Goal: Task Accomplishment & Management: Manage account settings

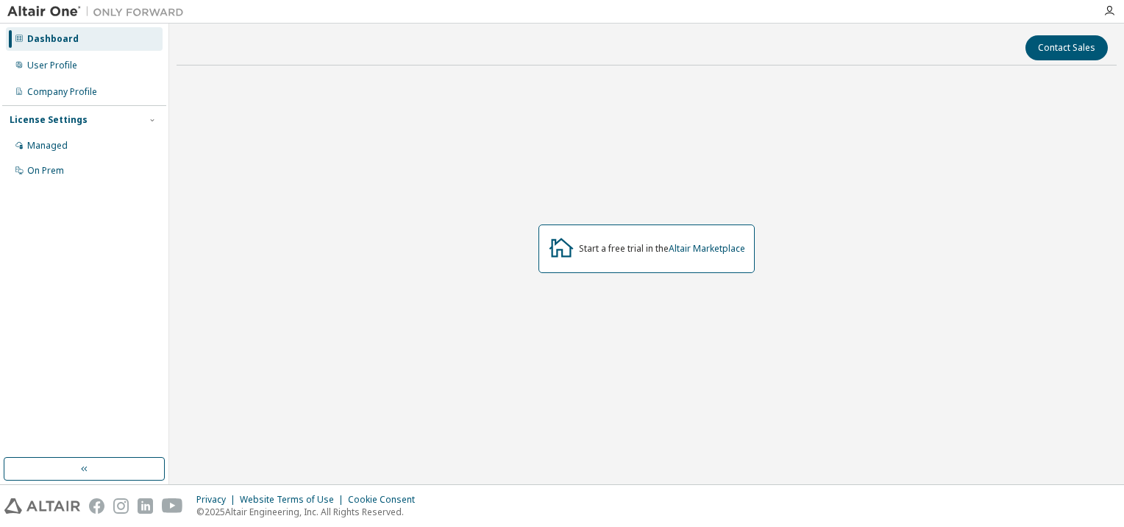
click at [35, 42] on div "Dashboard" at bounding box center [53, 39] width 52 height 12
click at [56, 42] on div "Dashboard" at bounding box center [53, 39] width 52 height 12
click at [77, 68] on div "User Profile" at bounding box center [84, 66] width 157 height 24
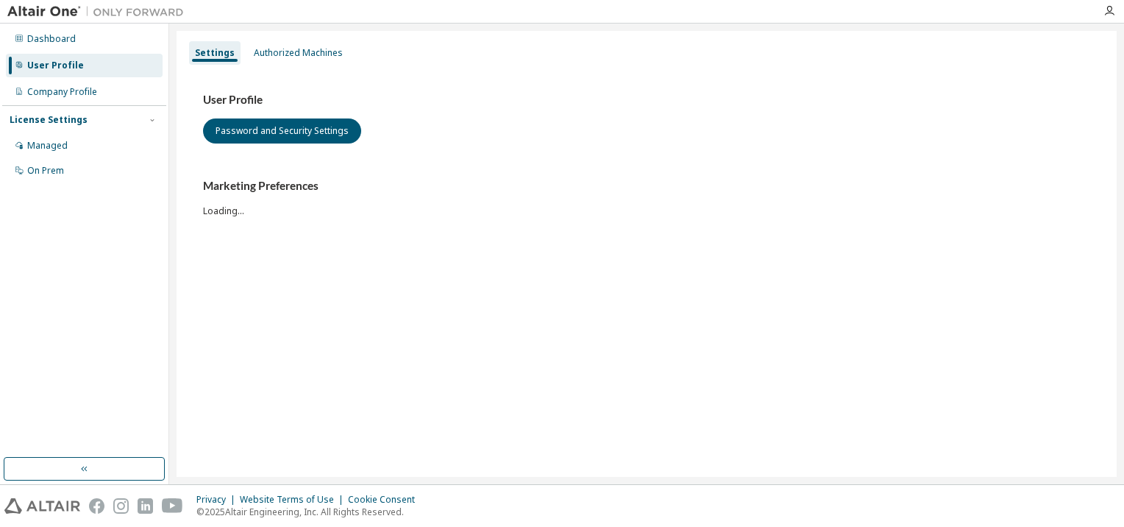
click at [256, 511] on p "© 2025 Altair Engineering, Inc. All Rights Reserved." at bounding box center [309, 511] width 227 height 13
click at [225, 439] on div "Settings Authorized Machines User Profile Password and Security Settings Market…" at bounding box center [647, 254] width 940 height 446
drag, startPoint x: 192, startPoint y: 491, endPoint x: 414, endPoint y: 524, distance: 224.5
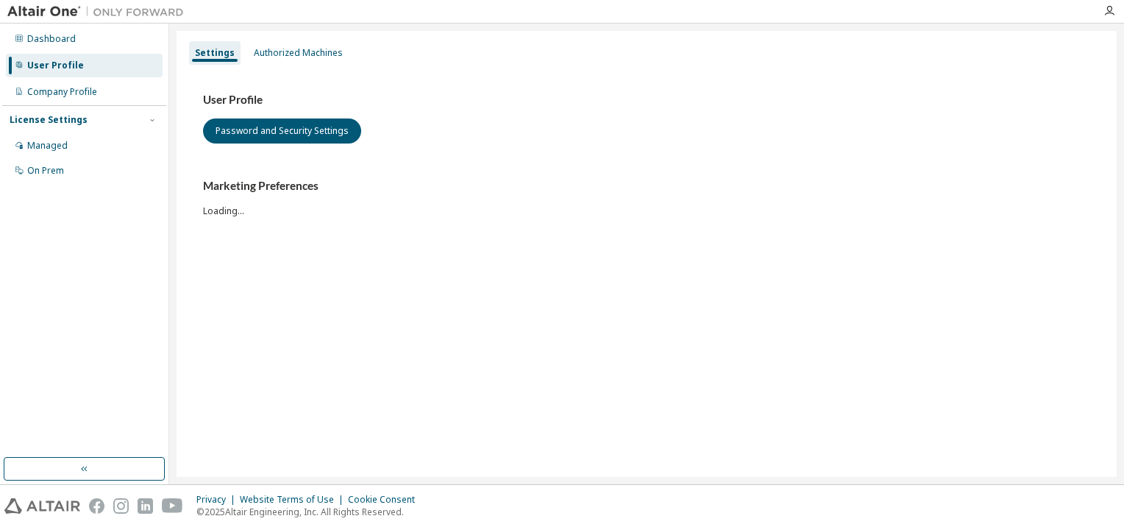
click at [414, 524] on div "Privacy Website Terms of Use Cookie Consent © 2025 Altair Engineering, Inc. All…" at bounding box center [562, 506] width 1124 height 42
click at [409, 511] on p "© 2025 Altair Engineering, Inc. All Rights Reserved." at bounding box center [309, 511] width 227 height 13
drag, startPoint x: 409, startPoint y: 511, endPoint x: 205, endPoint y: 182, distance: 387.3
click at [205, 182] on div "Dashboard User Profile Company Profile License Settings Managed On Prem Setting…" at bounding box center [562, 263] width 1124 height 527
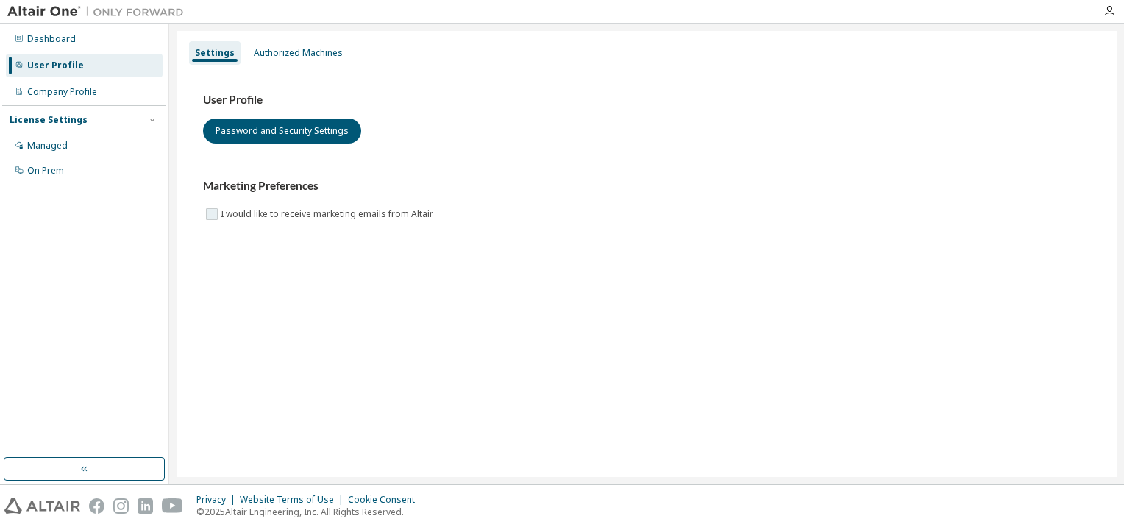
click at [416, 207] on label "I would like to receive marketing emails from Altair" at bounding box center [329, 214] width 216 height 18
click at [368, 269] on div "Settings Authorized Machines User Profile Password and Security Settings Market…" at bounding box center [647, 254] width 940 height 446
click at [1096, 487] on icon "button" at bounding box center [1093, 486] width 9 height 9
